Goal: Task Accomplishment & Management: Manage account settings

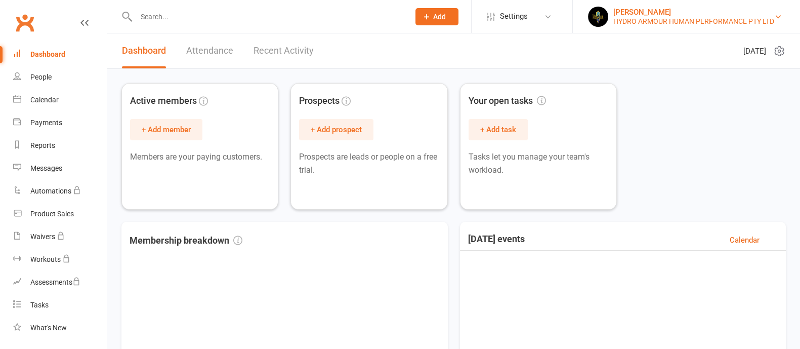
click at [628, 17] on div "HYDRO ARMOUR HUMAN PERFORMANCE PTY LTD" at bounding box center [694, 21] width 161 height 9
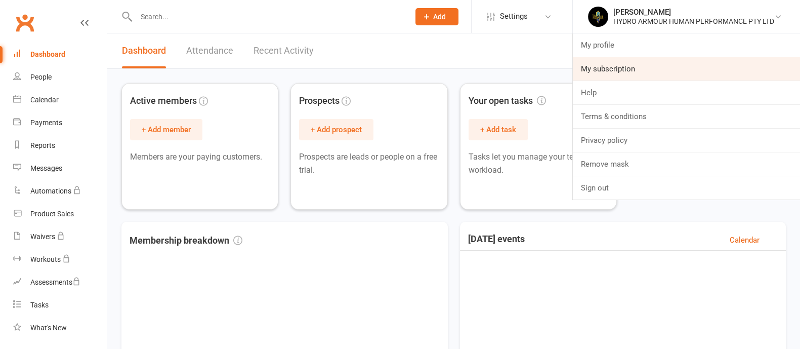
click at [618, 68] on link "My subscription" at bounding box center [686, 68] width 227 height 23
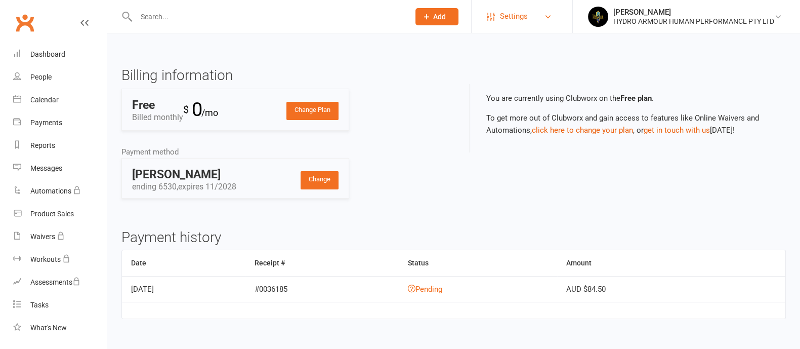
click at [515, 14] on span "Settings" at bounding box center [514, 16] width 28 height 23
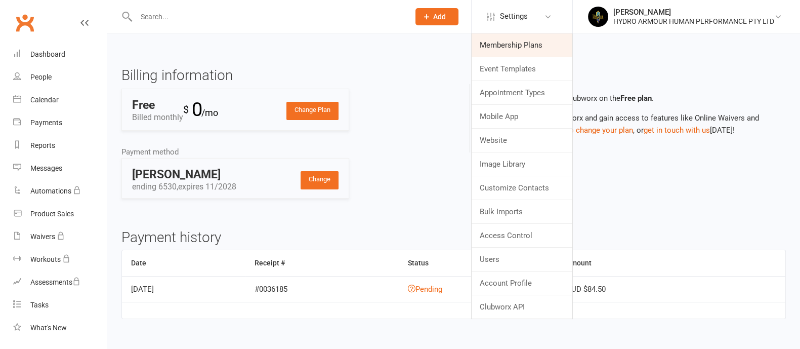
click at [510, 53] on link "Membership Plans" at bounding box center [522, 44] width 101 height 23
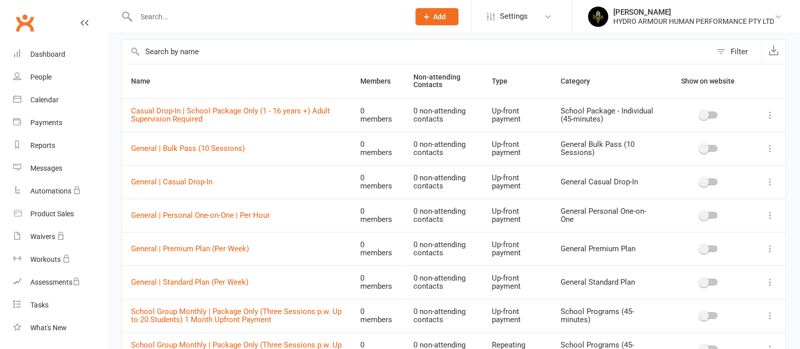
scroll to position [63, 0]
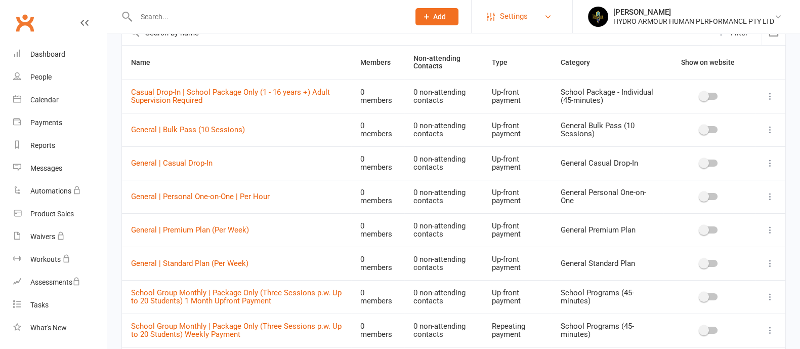
click at [506, 23] on span "Settings" at bounding box center [514, 16] width 28 height 23
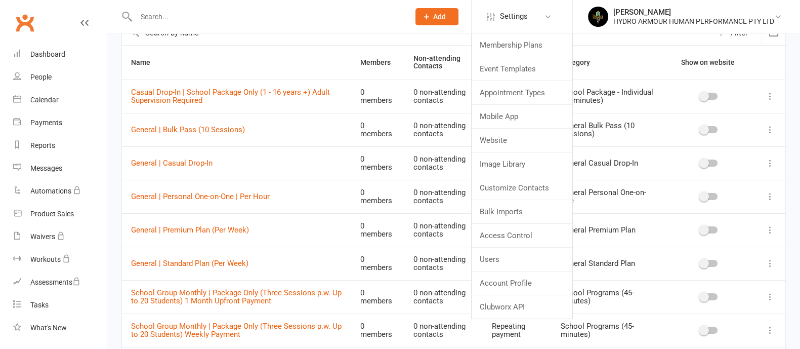
click at [217, 58] on th "Name" at bounding box center [236, 63] width 229 height 34
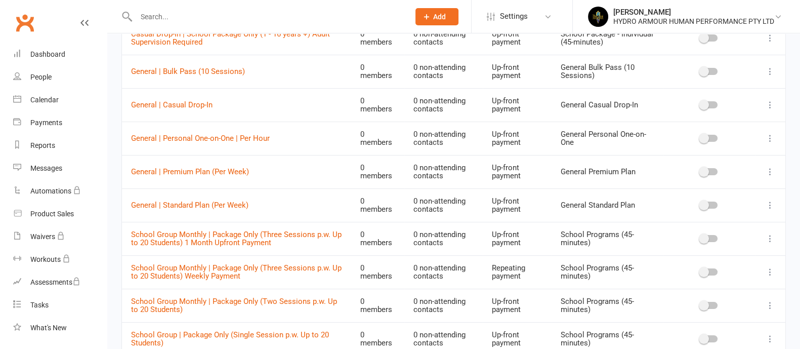
scroll to position [141, 0]
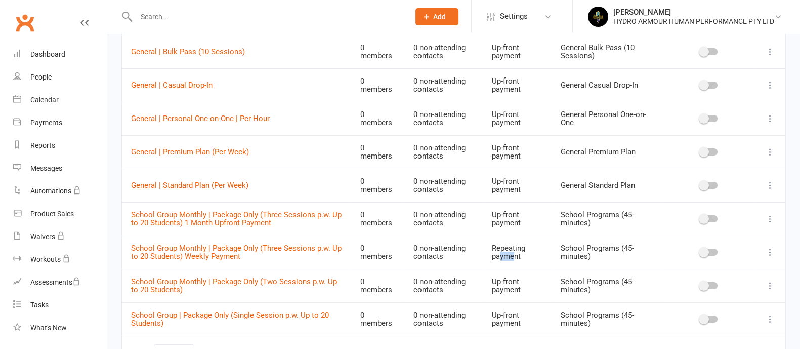
drag, startPoint x: 503, startPoint y: 258, endPoint x: 514, endPoint y: 259, distance: 10.7
click at [513, 259] on td "Repeating payment" at bounding box center [517, 251] width 68 height 33
click at [764, 250] on td at bounding box center [770, 251] width 30 height 33
click at [767, 251] on icon at bounding box center [770, 252] width 10 height 10
click at [688, 269] on link "Edit" at bounding box center [716, 271] width 100 height 20
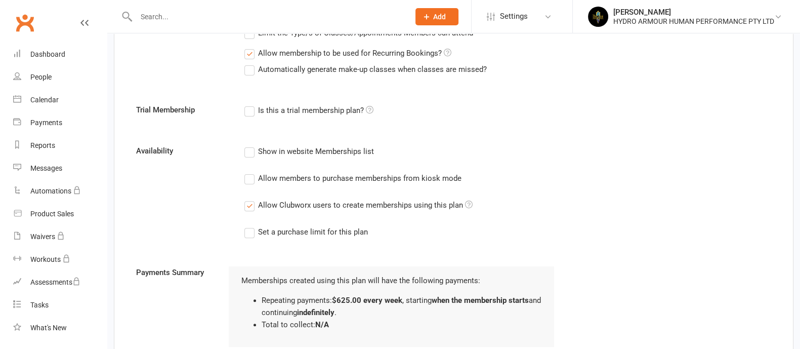
scroll to position [380, 0]
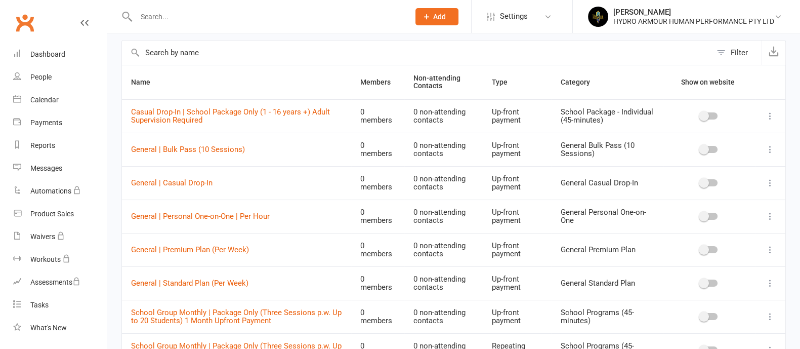
scroll to position [63, 0]
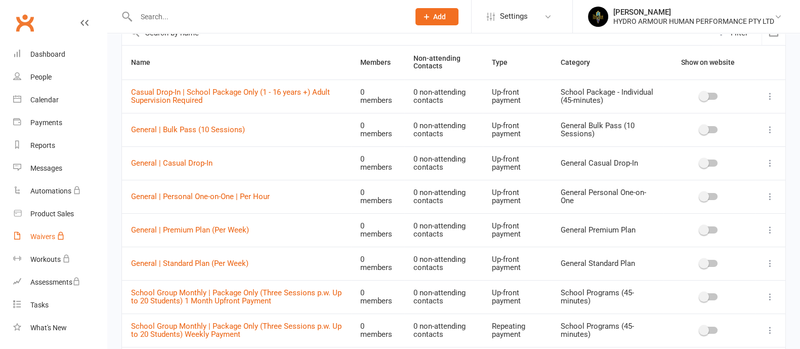
click at [39, 235] on div "Waivers" at bounding box center [42, 236] width 25 height 8
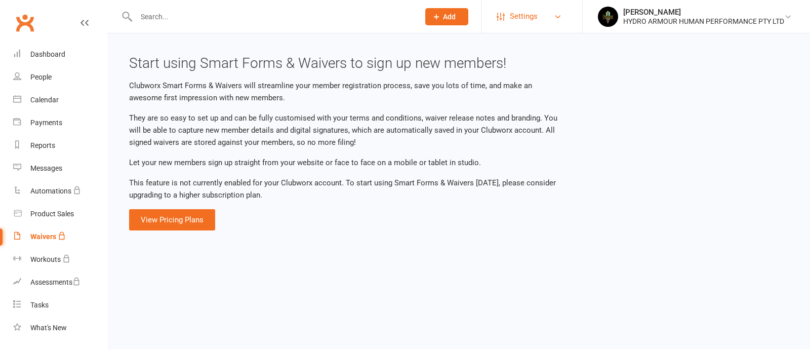
click at [532, 12] on span "Settings" at bounding box center [524, 16] width 28 height 23
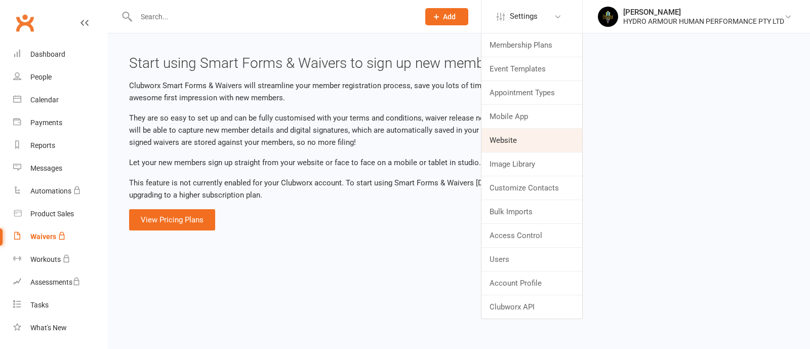
click at [517, 138] on link "Website" at bounding box center [531, 140] width 101 height 23
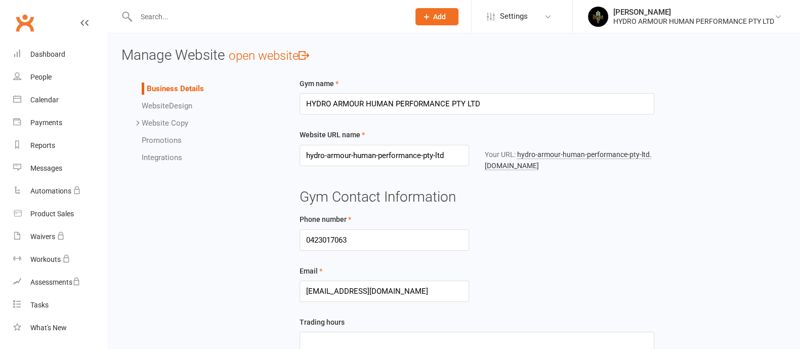
click at [168, 104] on span "Website" at bounding box center [155, 105] width 27 height 9
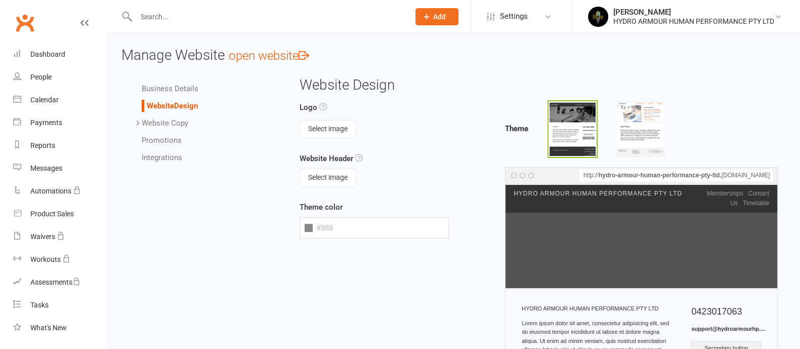
click at [167, 84] on link "Business Details" at bounding box center [170, 88] width 57 height 9
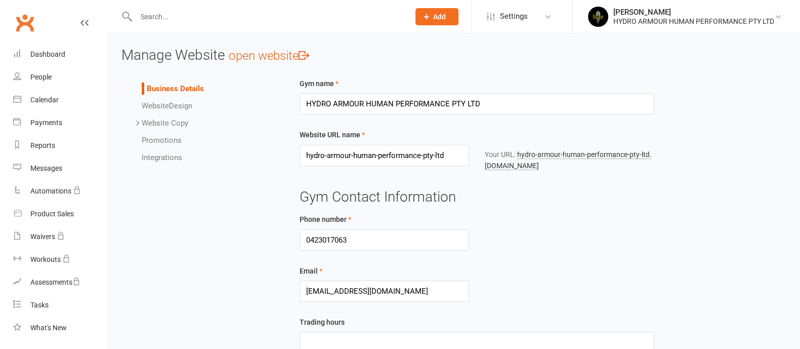
click at [139, 123] on icon at bounding box center [138, 123] width 8 height 8
click at [182, 141] on link "Homepage" at bounding box center [180, 140] width 37 height 9
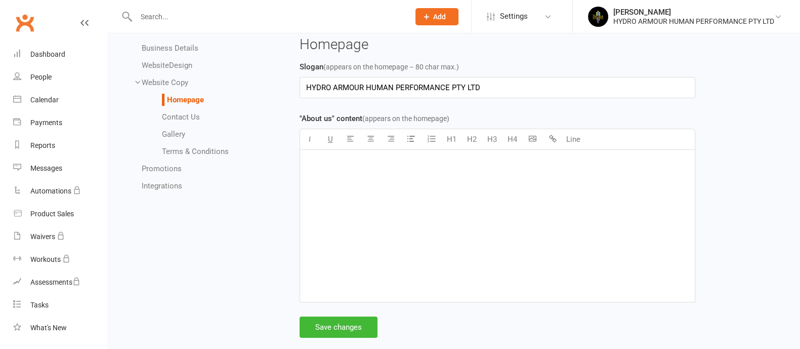
scroll to position [59, 0]
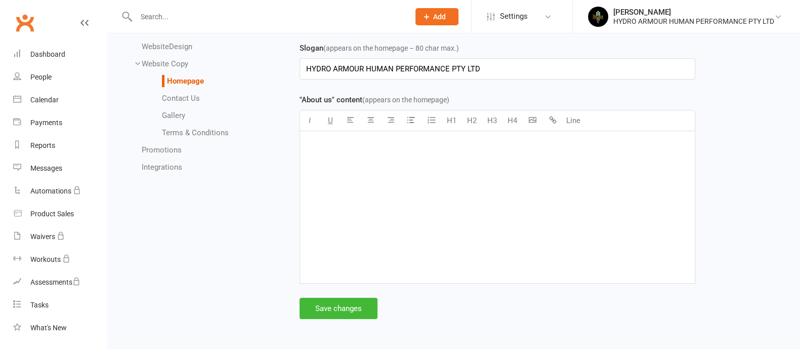
click at [329, 154] on div "﻿" at bounding box center [497, 207] width 395 height 152
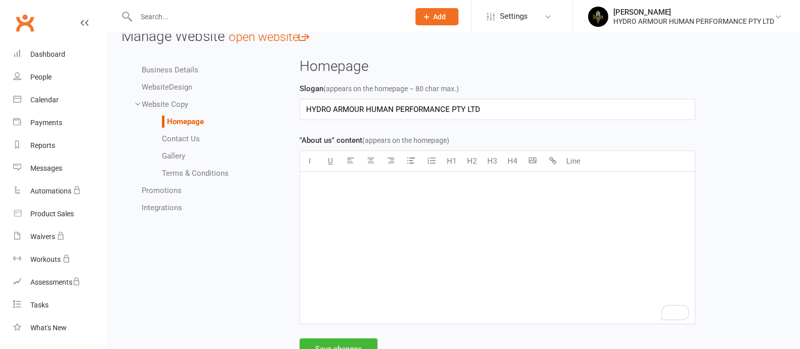
scroll to position [0, 0]
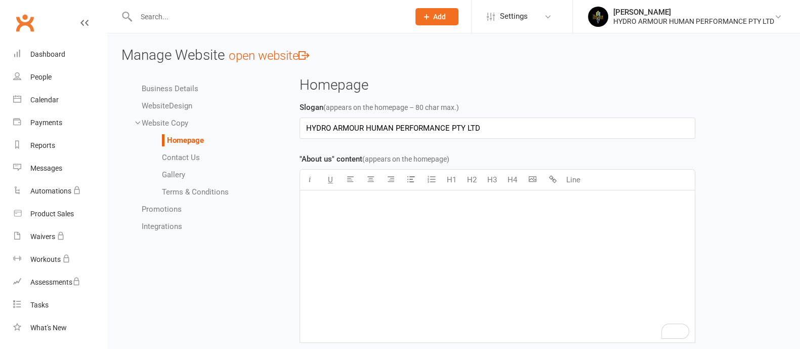
click at [156, 227] on link "Integrations" at bounding box center [162, 226] width 40 height 9
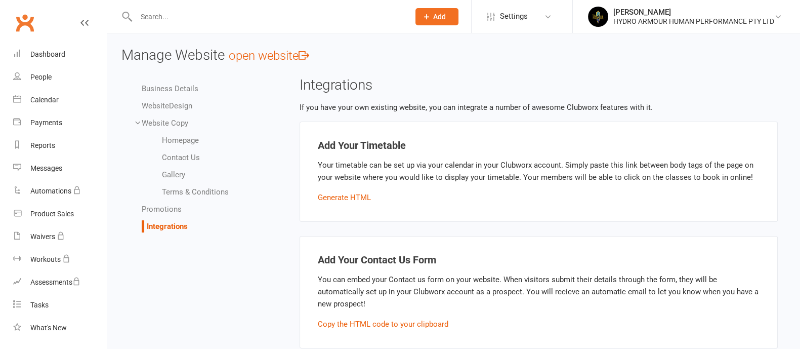
click at [174, 107] on link "Website Design" at bounding box center [167, 105] width 51 height 9
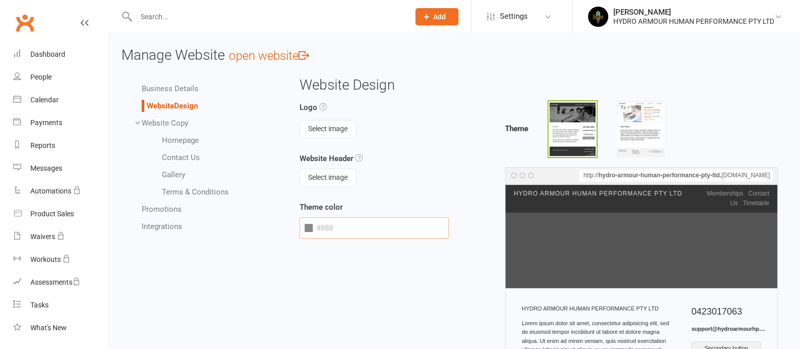
click at [338, 228] on input "text" at bounding box center [374, 227] width 149 height 21
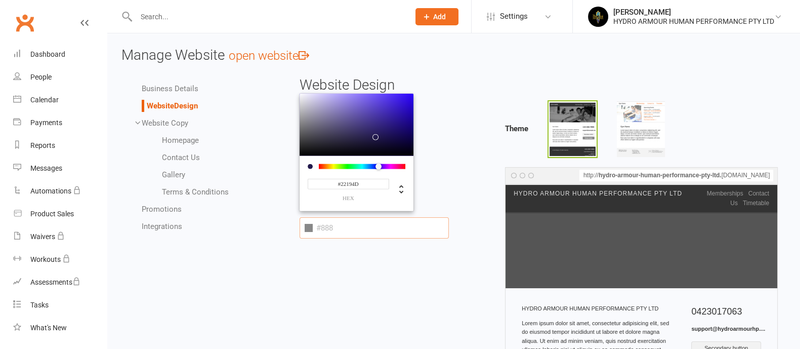
click at [303, 226] on input "text" at bounding box center [374, 227] width 149 height 21
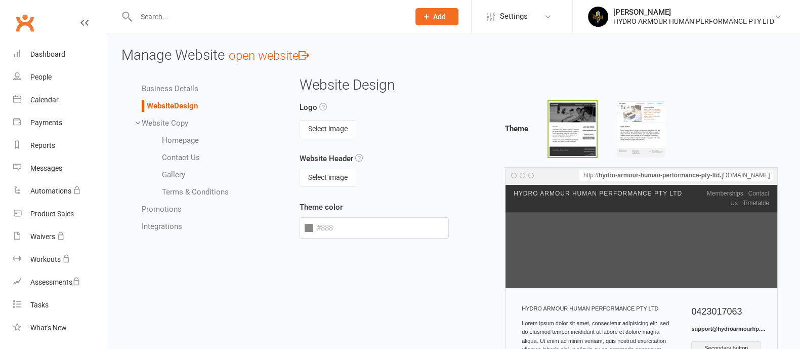
click at [306, 229] on span at bounding box center [309, 228] width 8 height 8
click at [635, 17] on div "HYDRO ARMOUR HUMAN PERFORMANCE PTY LTD" at bounding box center [694, 21] width 161 height 9
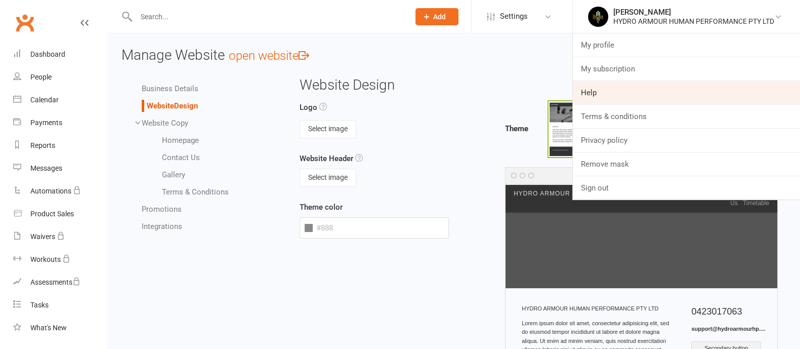
click at [595, 94] on link "Help" at bounding box center [686, 92] width 227 height 23
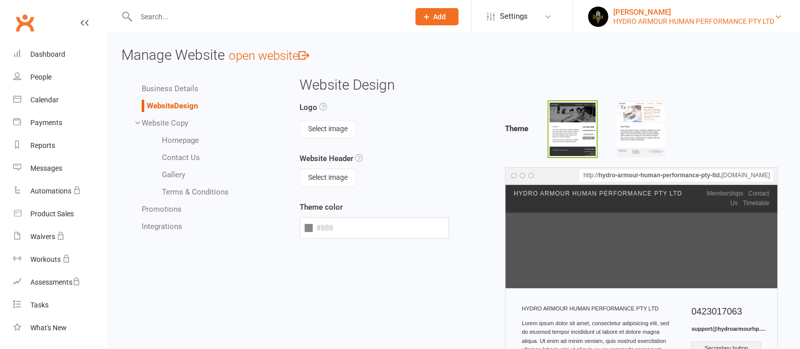
click at [627, 17] on div "HYDRO ARMOUR HUMAN PERFORMANCE PTY LTD" at bounding box center [694, 21] width 161 height 9
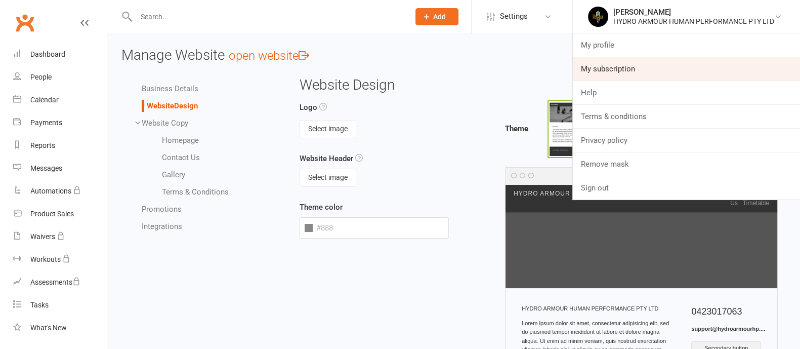
click at [602, 75] on link "My subscription" at bounding box center [686, 68] width 227 height 23
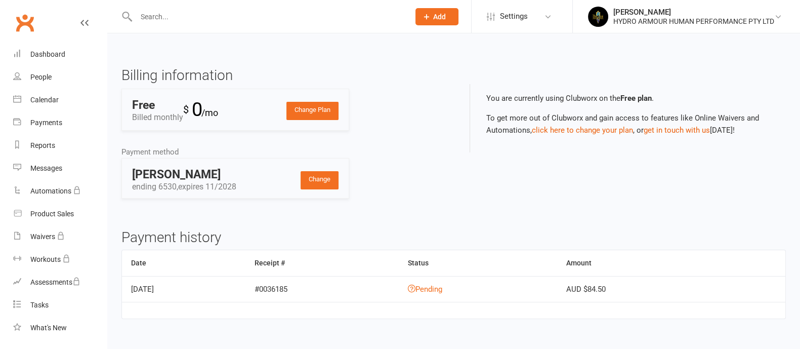
drag, startPoint x: 685, startPoint y: 183, endPoint x: 674, endPoint y: 164, distance: 21.8
click at [679, 178] on div "Billing information Change Plan Free Billed monthly $ 0 /mo Payment method Chan…" at bounding box center [454, 141] width 680 height 146
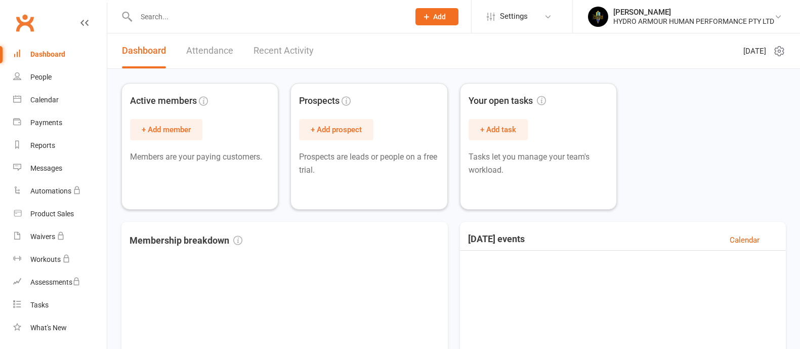
click at [679, 26] on li "Mark Saus HYDRO ARMOUR HUMAN PERFORMANCE PTY LTD My profile My subscription Hel…" at bounding box center [687, 16] width 228 height 33
click at [638, 19] on div "HYDRO ARMOUR HUMAN PERFORMANCE PTY LTD" at bounding box center [694, 21] width 161 height 9
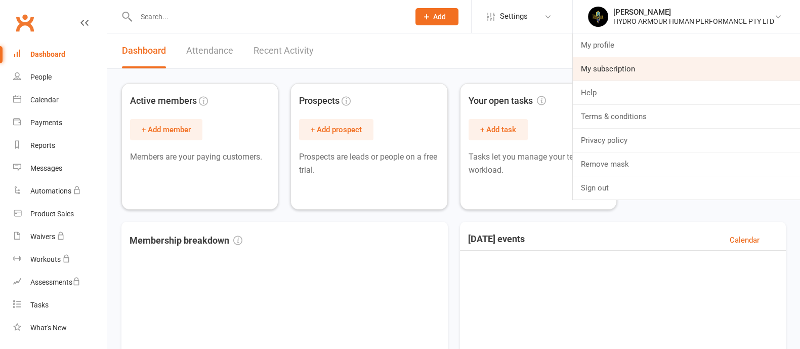
click at [621, 67] on link "My subscription" at bounding box center [686, 68] width 227 height 23
